Goal: Task Accomplishment & Management: Manage account settings

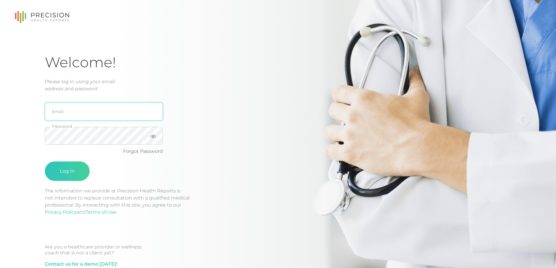
click at [107, 106] on input "email" at bounding box center [104, 112] width 118 height 18
type input "[EMAIL_ADDRESS][DOMAIN_NAME]"
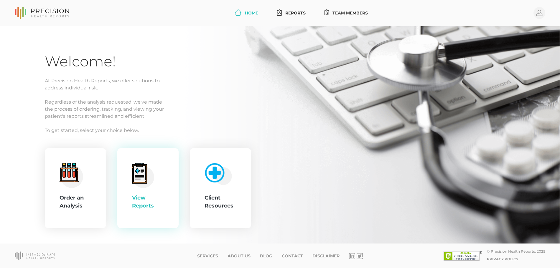
click at [137, 175] on icon at bounding box center [140, 173] width 12 height 17
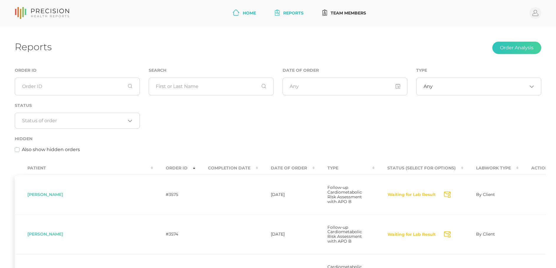
click at [236, 14] on icon at bounding box center [236, 12] width 6 height 6
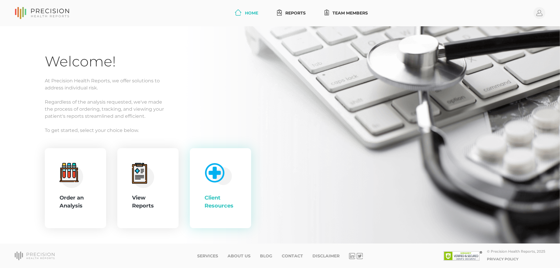
click at [225, 179] on img at bounding box center [217, 172] width 30 height 25
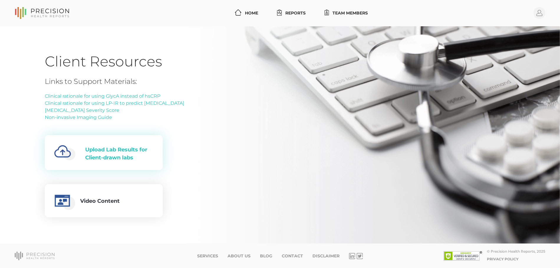
click at [127, 159] on div "Upload Lab Results for Client-drawn labs" at bounding box center [119, 154] width 68 height 16
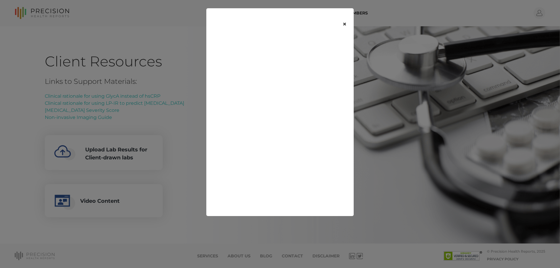
click at [345, 25] on button "×" at bounding box center [344, 24] width 18 height 25
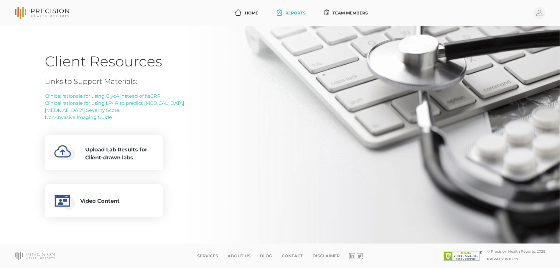
click at [284, 13] on link "Reports" at bounding box center [291, 13] width 33 height 11
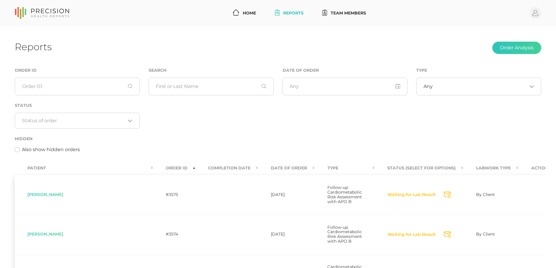
scroll to position [13, 0]
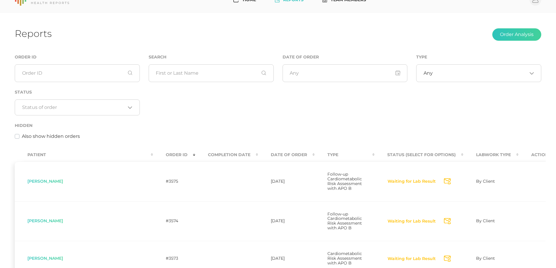
click at [195, 154] on th "Completion Date" at bounding box center [226, 154] width 63 height 13
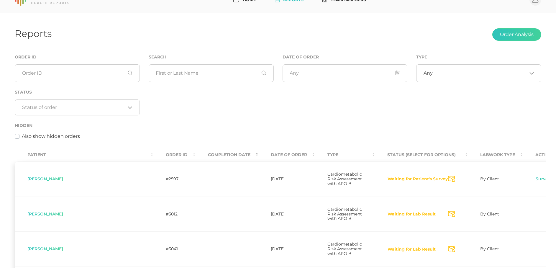
click at [195, 154] on th "Completion Date" at bounding box center [226, 154] width 63 height 13
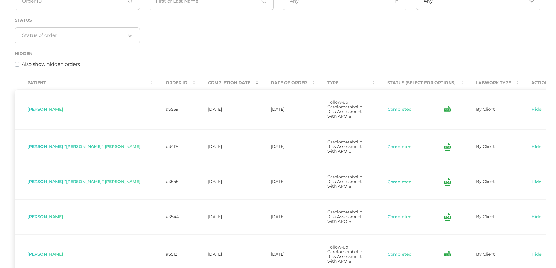
scroll to position [90, 0]
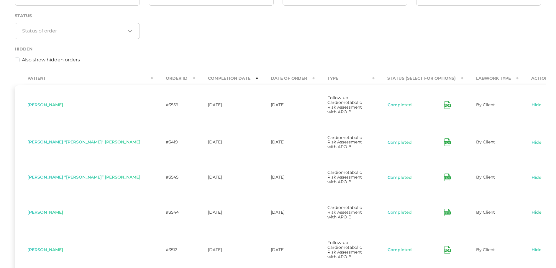
click at [531, 209] on link "Hide" at bounding box center [536, 212] width 11 height 6
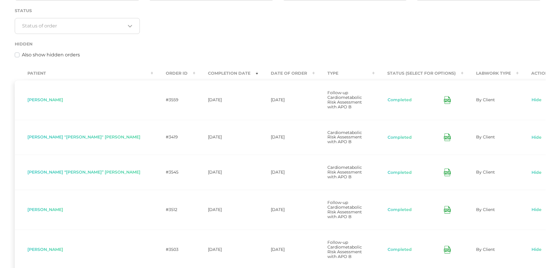
scroll to position [99, 0]
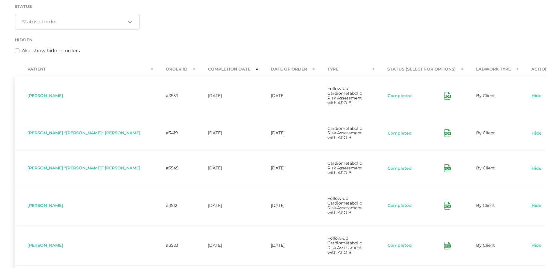
click at [531, 130] on link "Hide" at bounding box center [536, 133] width 11 height 6
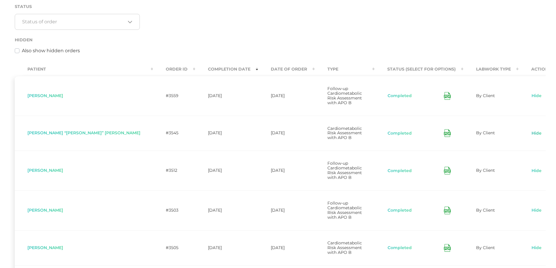
click at [531, 130] on link "Hide" at bounding box center [536, 133] width 11 height 6
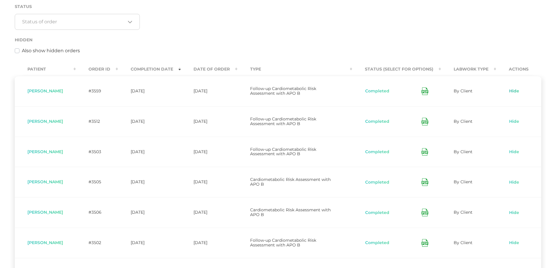
click at [511, 93] on link "Hide" at bounding box center [513, 91] width 11 height 6
click at [513, 91] on link "Hide" at bounding box center [513, 91] width 11 height 6
click at [514, 90] on link "Hide" at bounding box center [513, 91] width 11 height 6
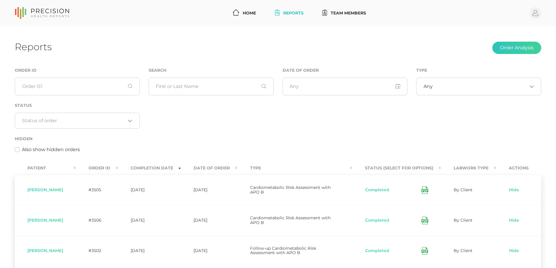
scroll to position [6, 0]
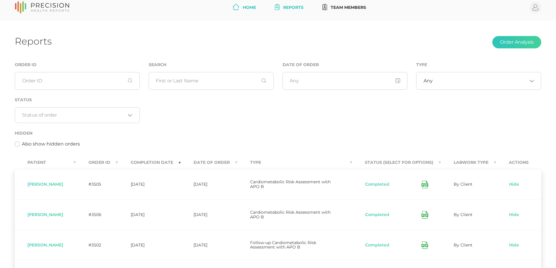
click at [246, 7] on link "Home" at bounding box center [244, 7] width 28 height 11
